Goal: Complete application form

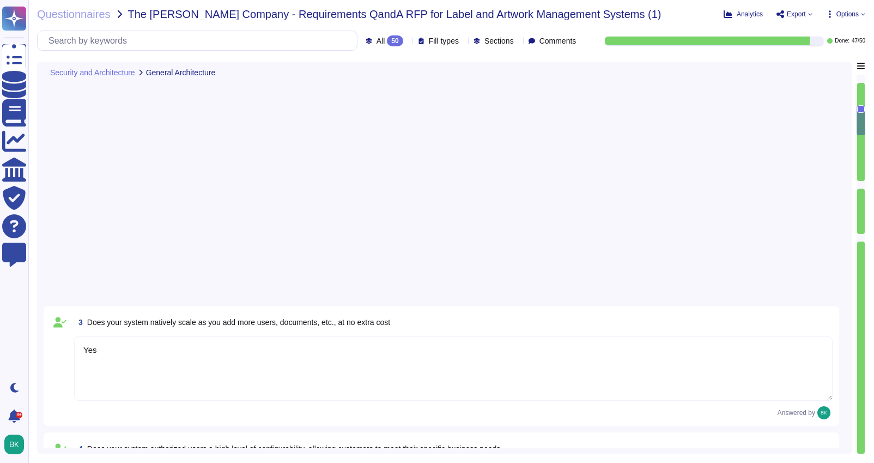
type textarea "Yes"
type textarea "Yes. Adobe generally has RESTful APIs for each cloud offering. Information on t…"
type textarea "Capacity and use data for all relevant components of our cloud service offering…"
type textarea "Documentation, guidelines and procedures on the use of APIs and SDKs for Adobe …"
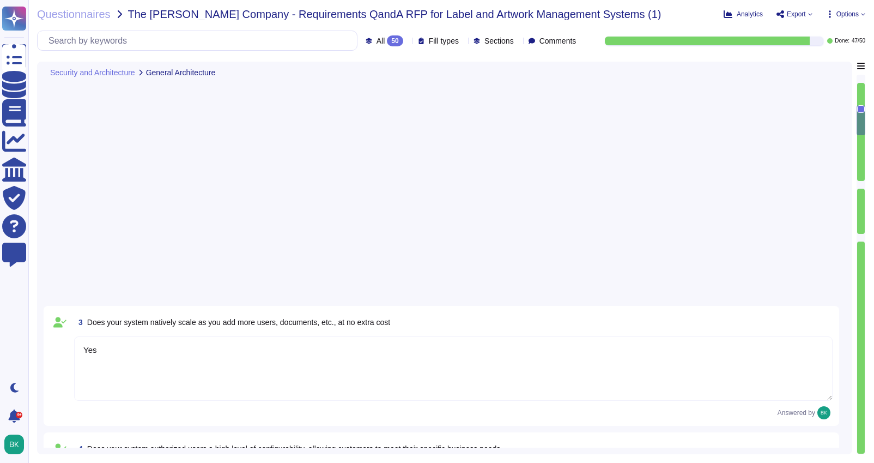
type textarea "Adobe offers several APIs to its clients, enabling them to integrate Adobe serv…"
type textarea "After working with OKTA to make a back-end change in their code, our applicatio…"
type textarea "Services and applications use IAM roles/profiles. Each application/service is o…"
type textarea "Another key requirement was that the new approach needed to leverage Adobe’s ex…"
type textarea "Customers can submit feature requests or bug reports here: https://www.adobe.co…"
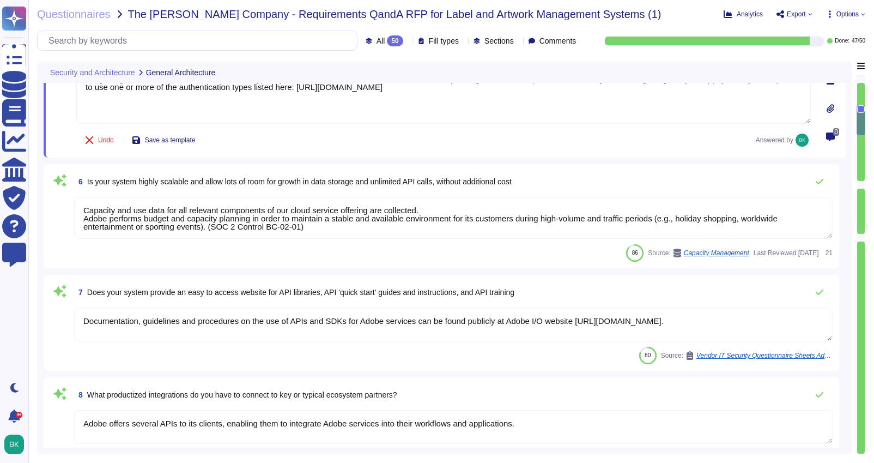
scroll to position [1, 0]
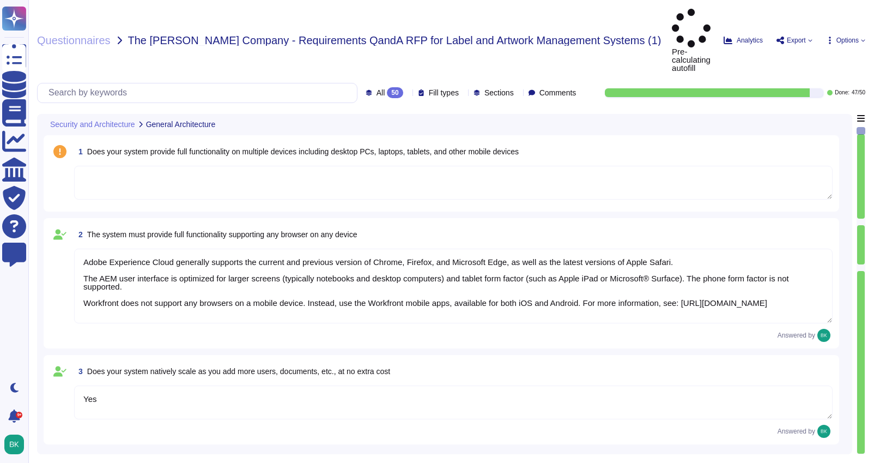
type textarea "Adobe Experience Cloud generally supports the current and previous version of C…"
type textarea "Yes"
type textarea "Yes. Adobe generally has RESTful APIs for each cloud offering. Information on t…"
type textarea "Capacity and use data for all relevant components of our cloud service offering…"
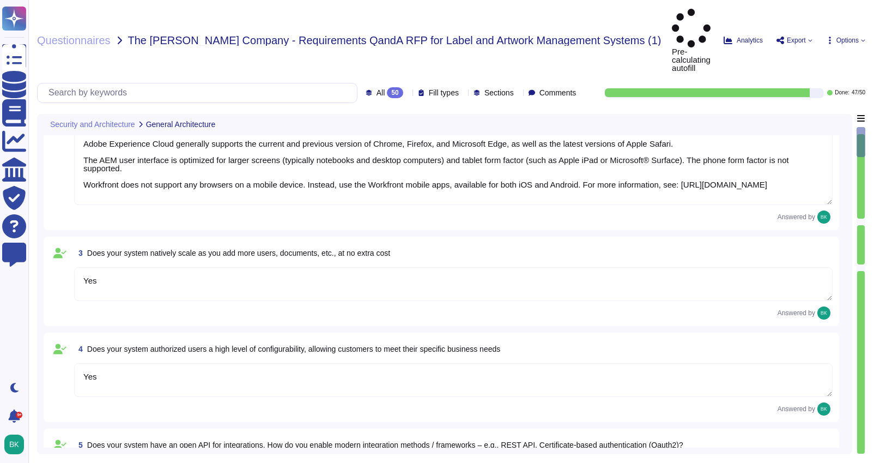
scroll to position [121, 0]
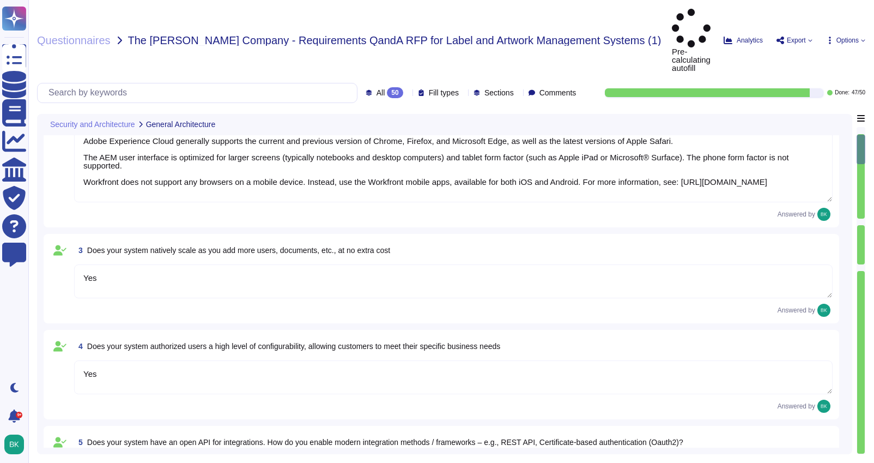
type textarea "Documentation, guidelines and procedures on the use of APIs and SDKs for Adobe …"
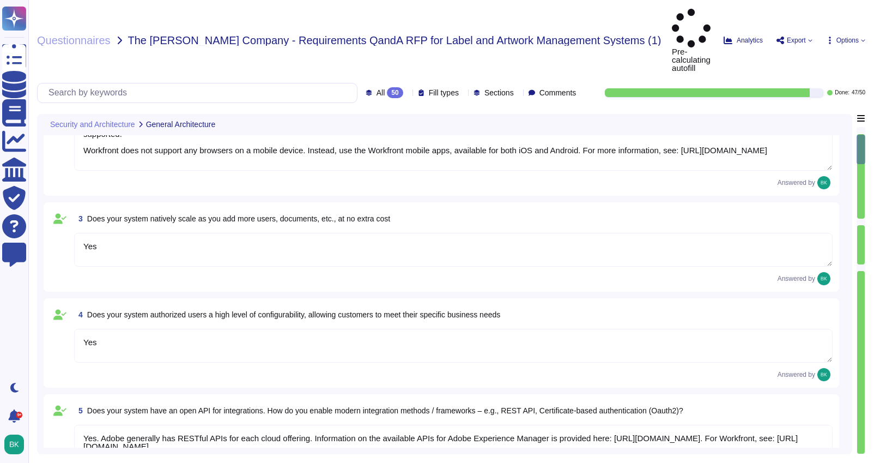
type textarea "Documentation, guidelines and procedures on the use of APIs and SDKs for Adobe …"
type textarea "Adobe offers several APIs to its clients, enabling them to integrate Adobe serv…"
